Goal: Check status: Check status

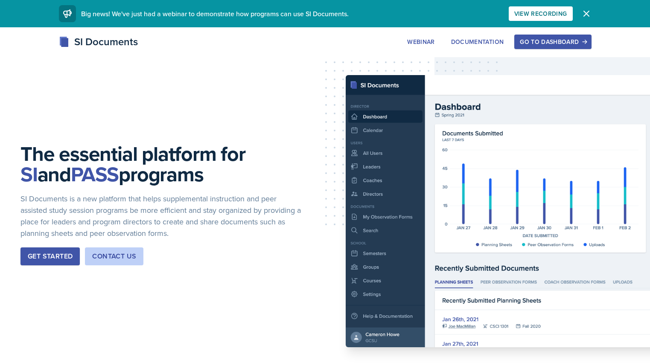
click at [587, 11] on icon "button" at bounding box center [587, 14] width 10 height 10
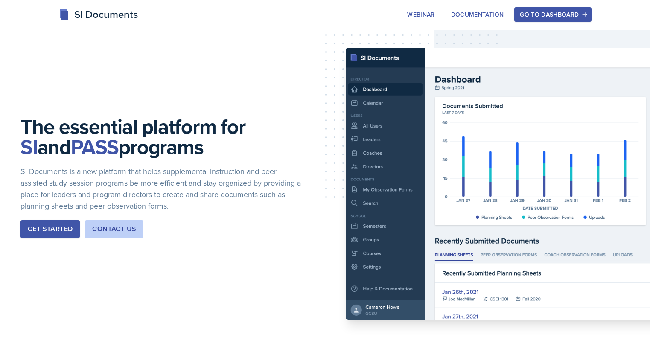
click at [550, 15] on div "Go to Dashboard" at bounding box center [553, 14] width 66 height 7
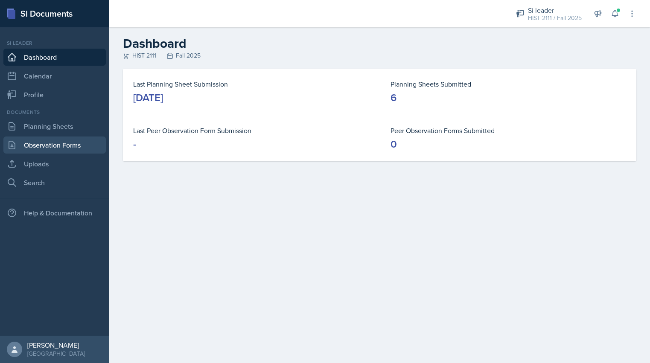
drag, startPoint x: 64, startPoint y: 142, endPoint x: 70, endPoint y: 143, distance: 6.8
click at [64, 142] on link "Observation Forms" at bounding box center [54, 145] width 103 height 17
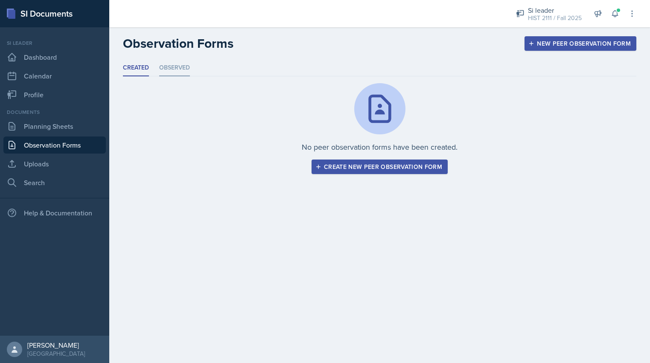
click at [174, 67] on li "Observed" at bounding box center [174, 68] width 31 height 17
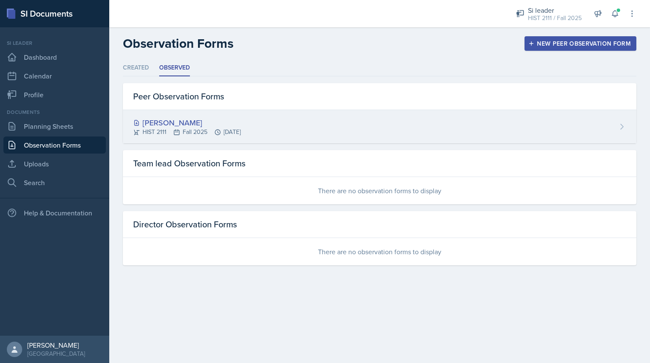
click at [173, 126] on div "[PERSON_NAME]" at bounding box center [187, 123] width 108 height 12
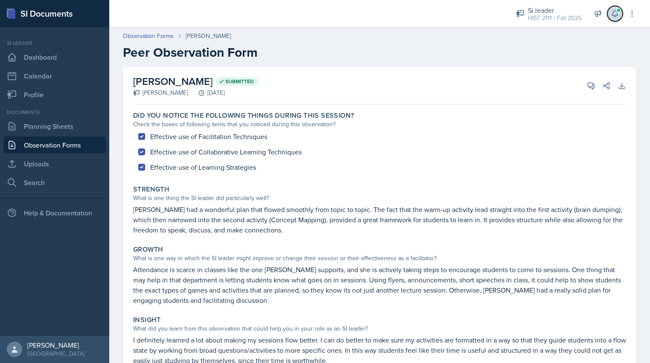
click at [616, 13] on icon at bounding box center [615, 13] width 9 height 9
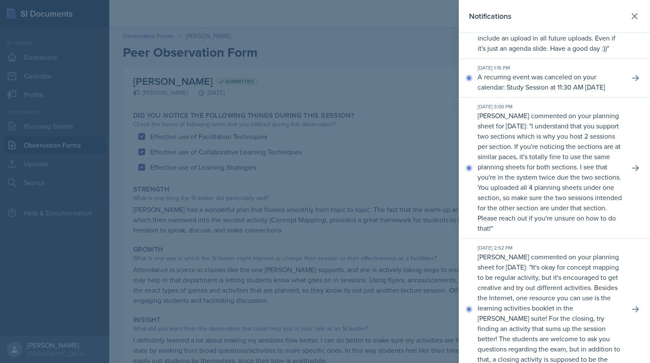
scroll to position [132, 0]
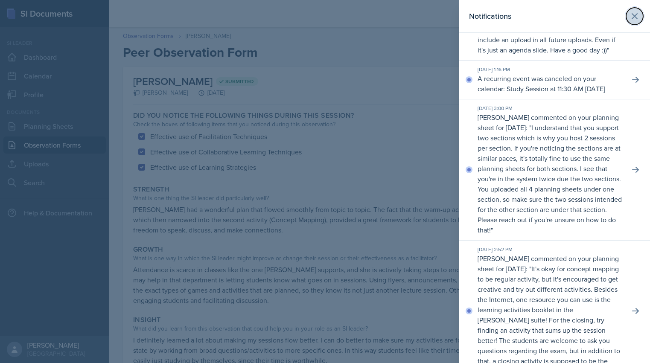
click at [634, 13] on icon at bounding box center [635, 16] width 10 height 10
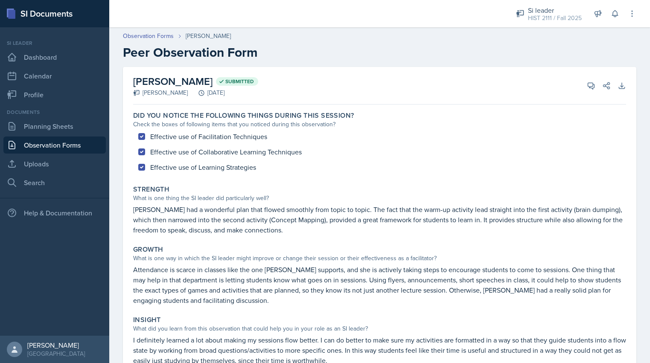
click at [44, 146] on link "Observation Forms" at bounding box center [54, 145] width 103 height 17
